Goal: Use online tool/utility: Utilize a website feature to perform a specific function

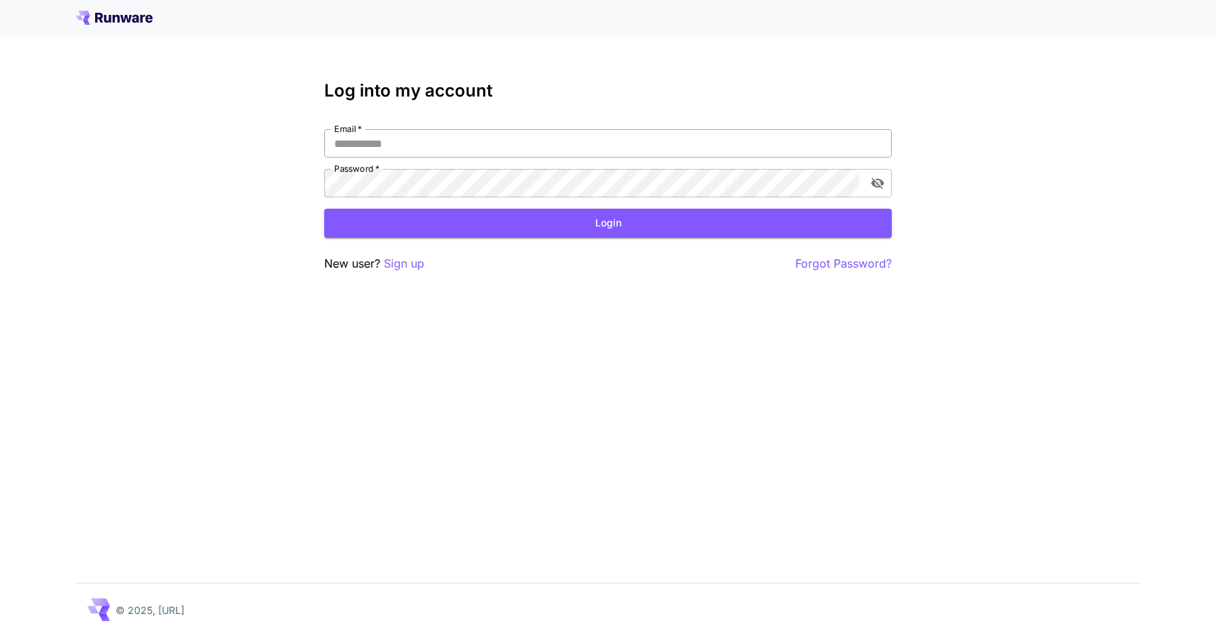
click at [449, 144] on input "Email   *" at bounding box center [607, 143] width 567 height 28
type input "**********"
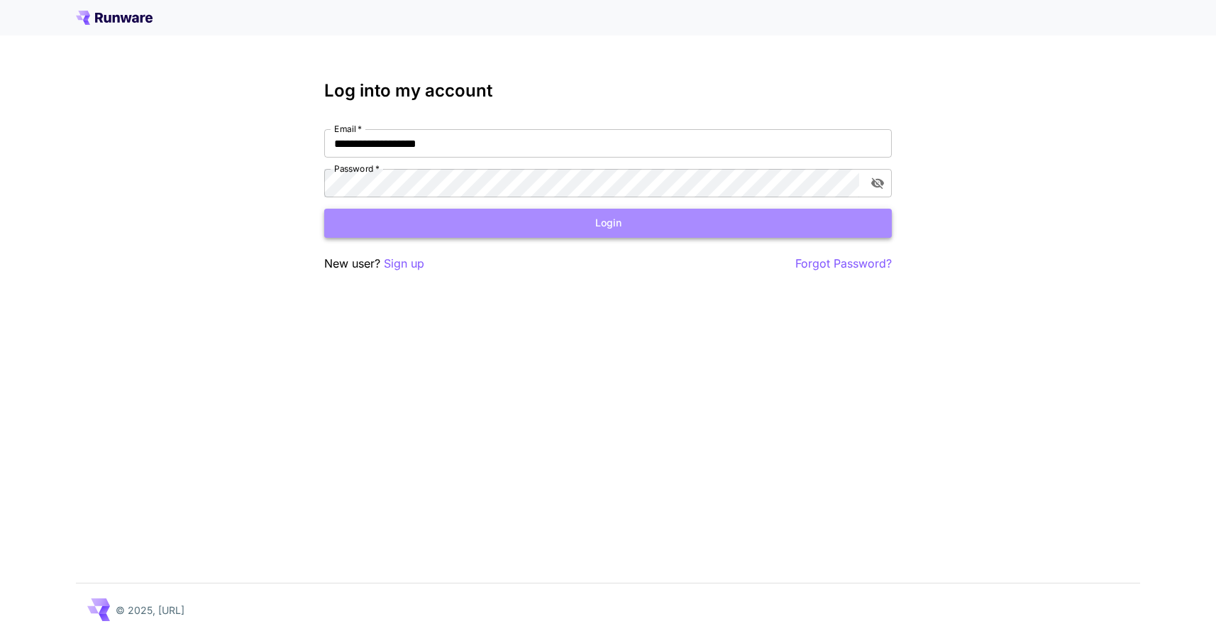
click at [545, 221] on button "Login" at bounding box center [607, 223] width 567 height 29
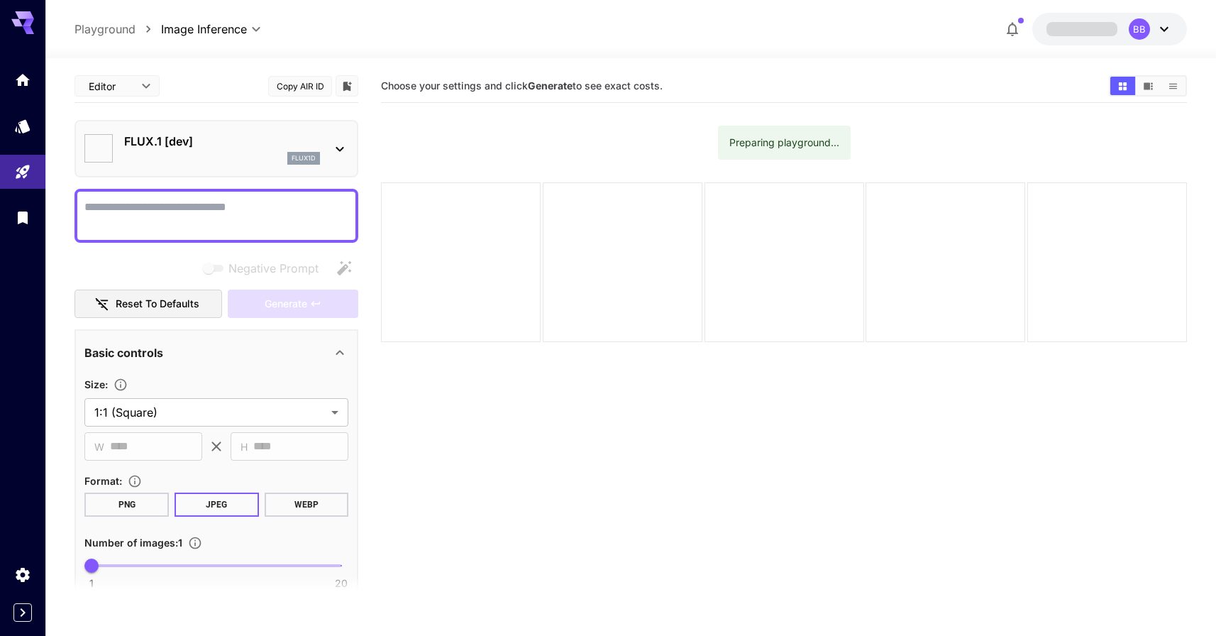
type input "**********"
click at [341, 142] on icon at bounding box center [339, 148] width 17 height 17
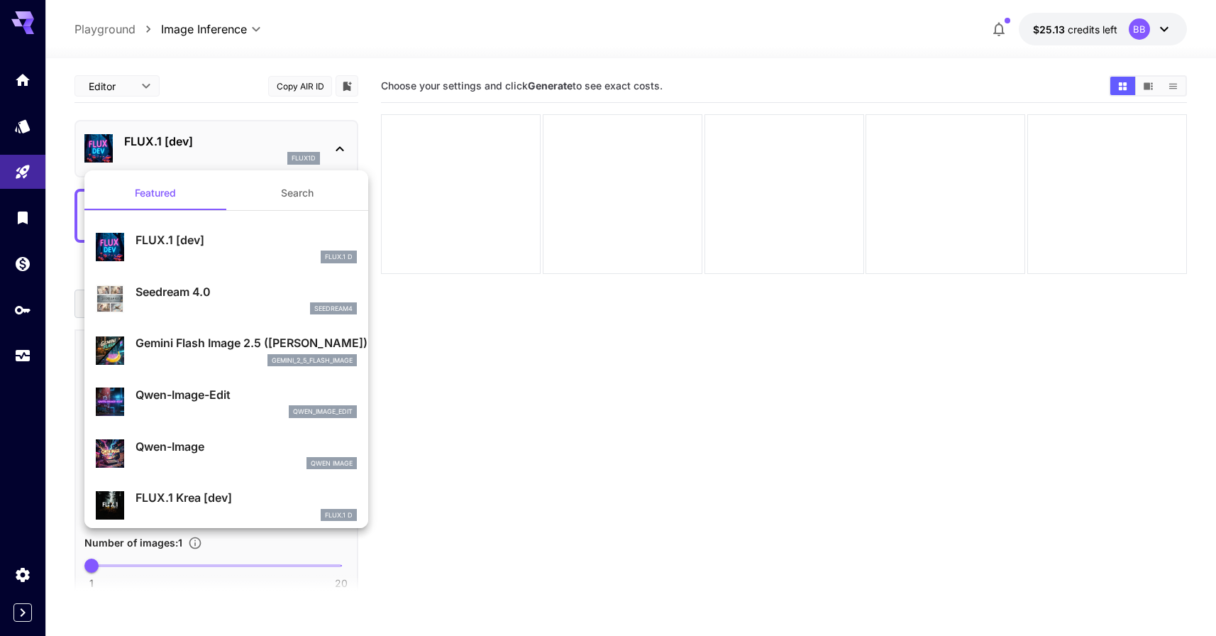
click at [204, 357] on div "gemini_2_5_flash_image" at bounding box center [245, 360] width 221 height 13
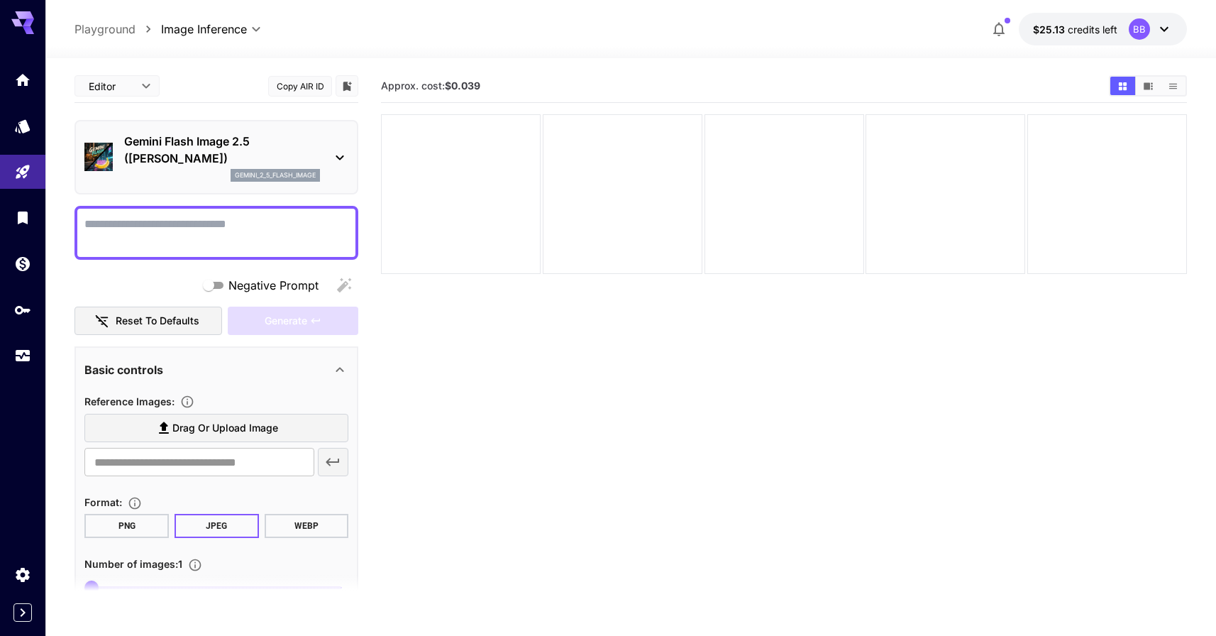
scroll to position [120, 0]
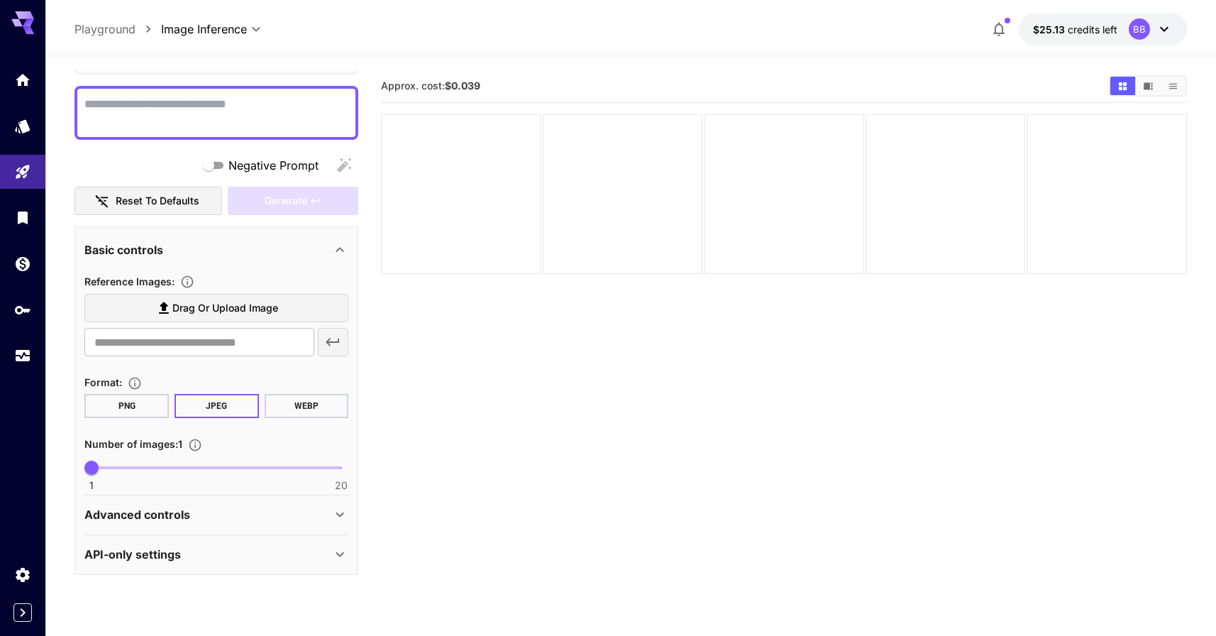
click at [335, 503] on div "Advanced controls" at bounding box center [216, 514] width 264 height 34
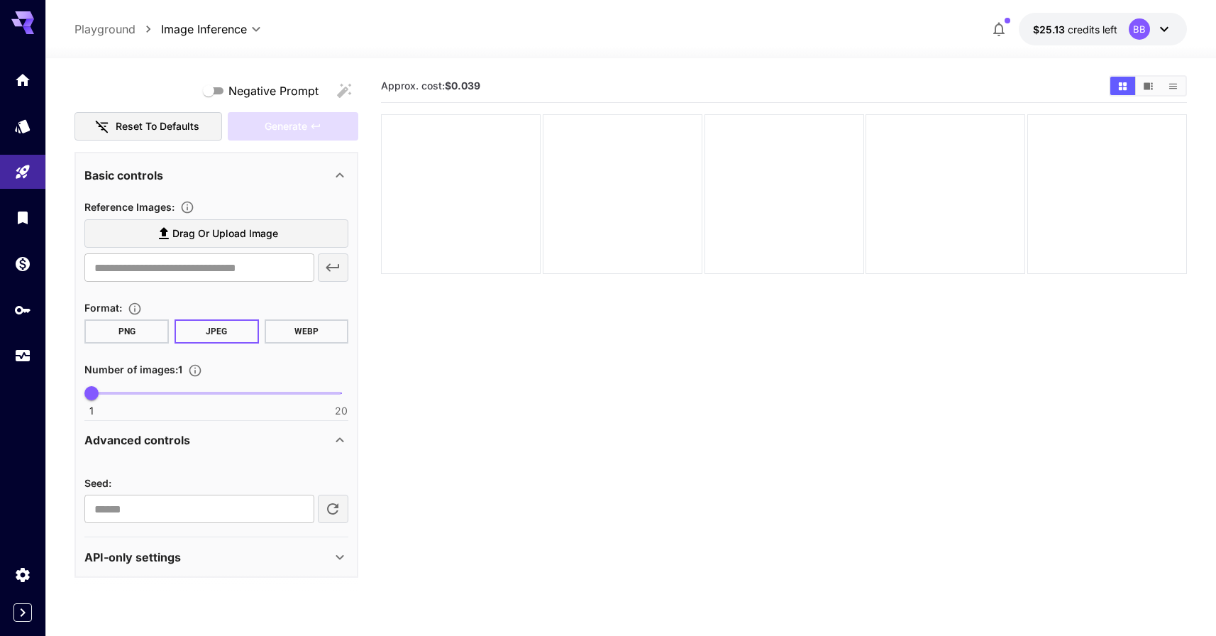
scroll to position [196, 0]
click at [311, 557] on div "API-only settings" at bounding box center [207, 554] width 247 height 17
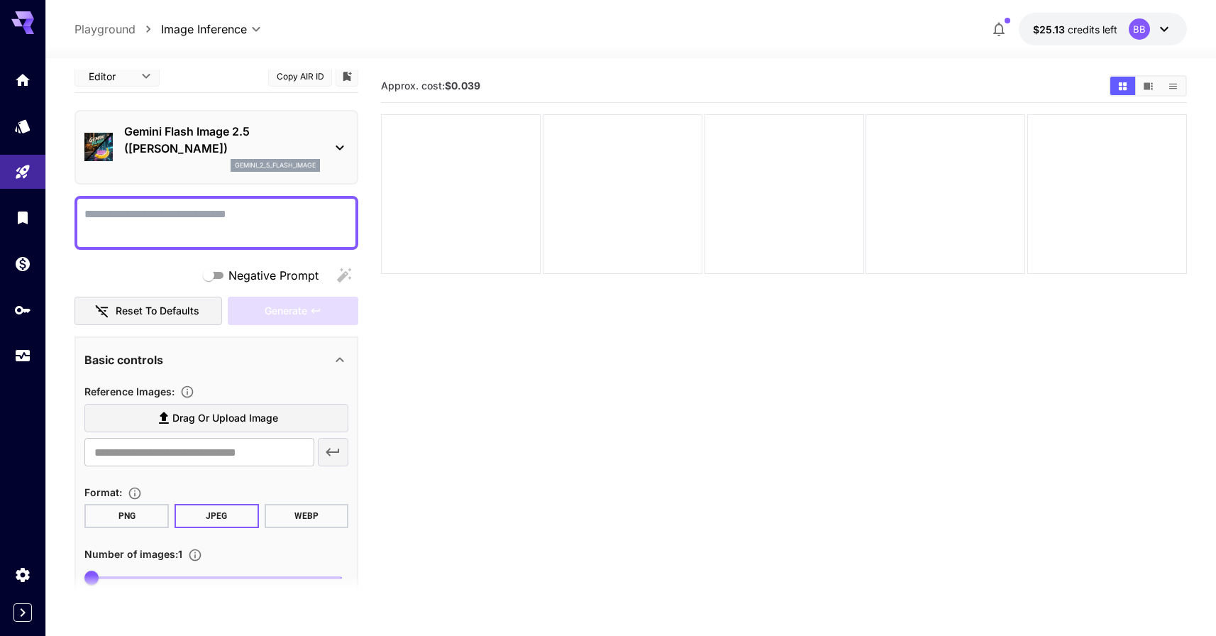
scroll to position [0, 0]
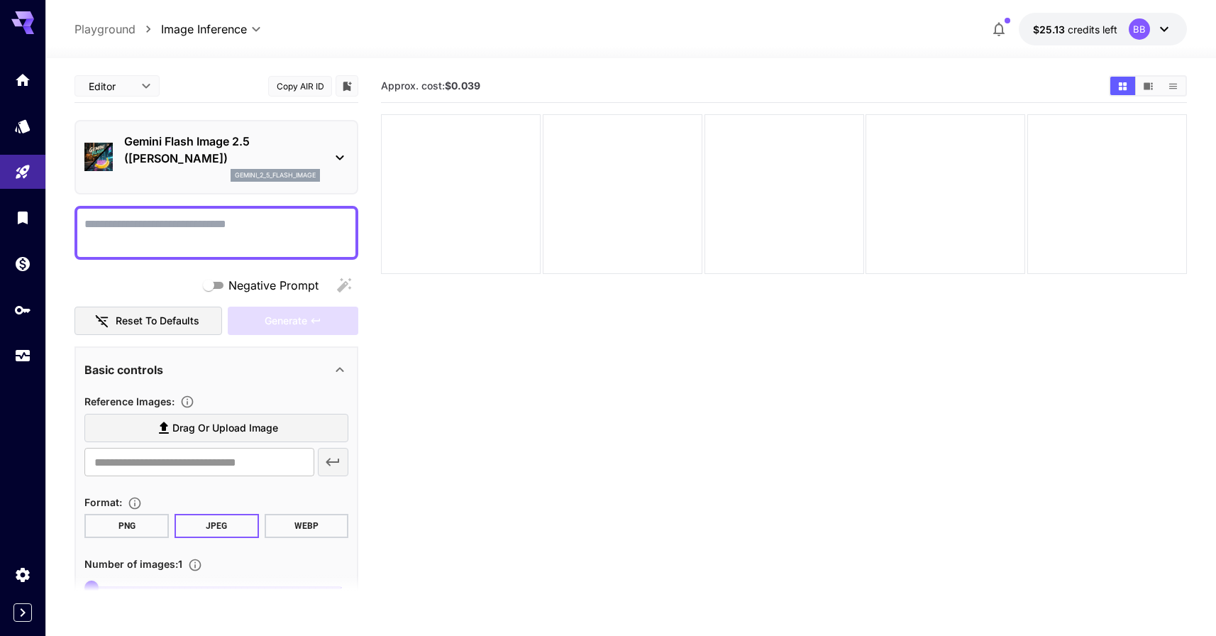
click at [111, 23] on p "Playground" at bounding box center [104, 29] width 61 height 17
